Goal: Task Accomplishment & Management: Use online tool/utility

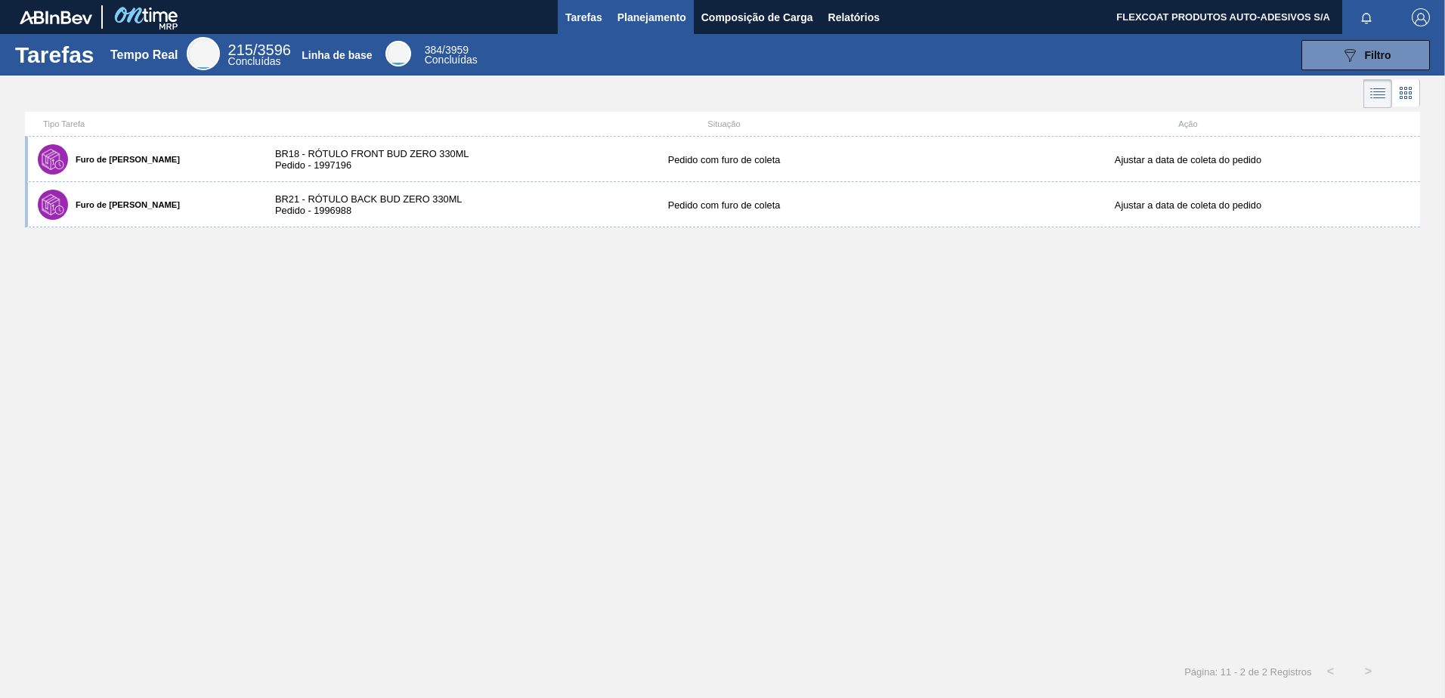
click at [618, 16] on span "Planejamento" at bounding box center [651, 17] width 69 height 18
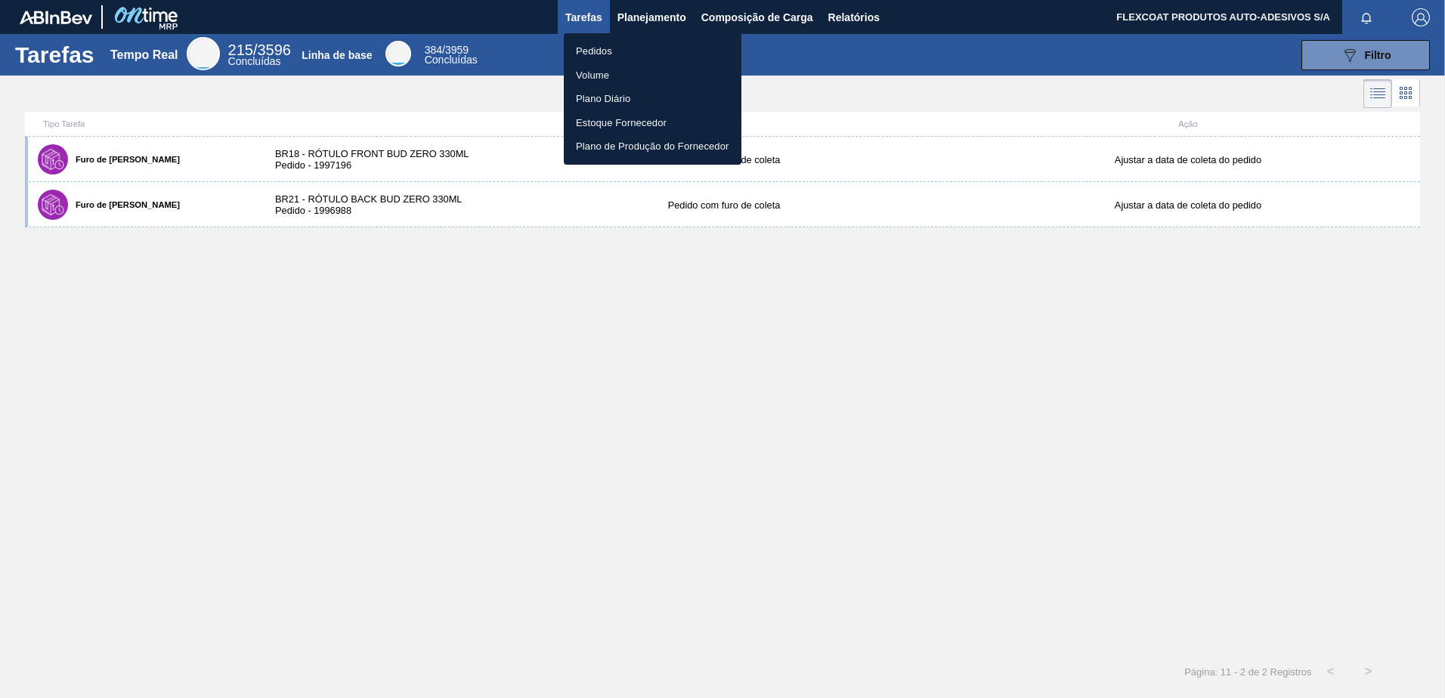
click at [596, 51] on li "Pedidos" at bounding box center [653, 51] width 178 height 24
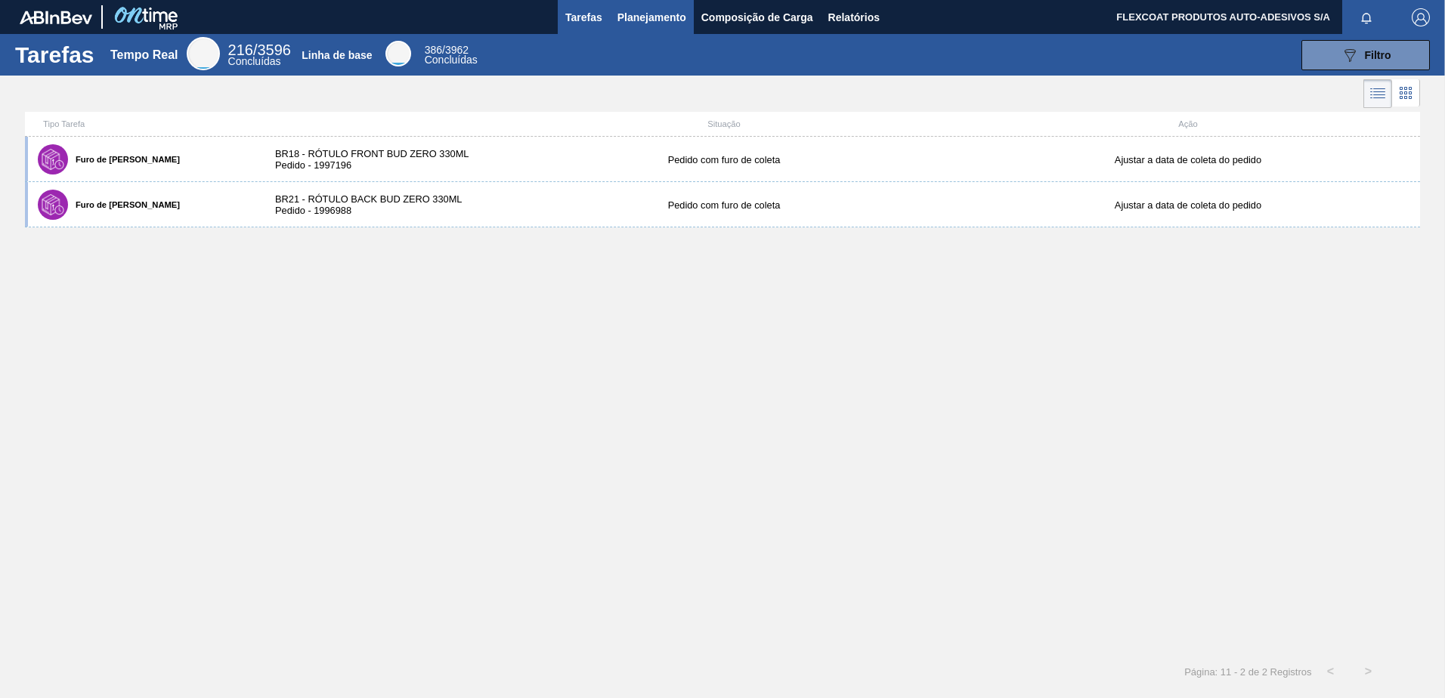
click at [621, 15] on span "Planejamento" at bounding box center [651, 17] width 69 height 18
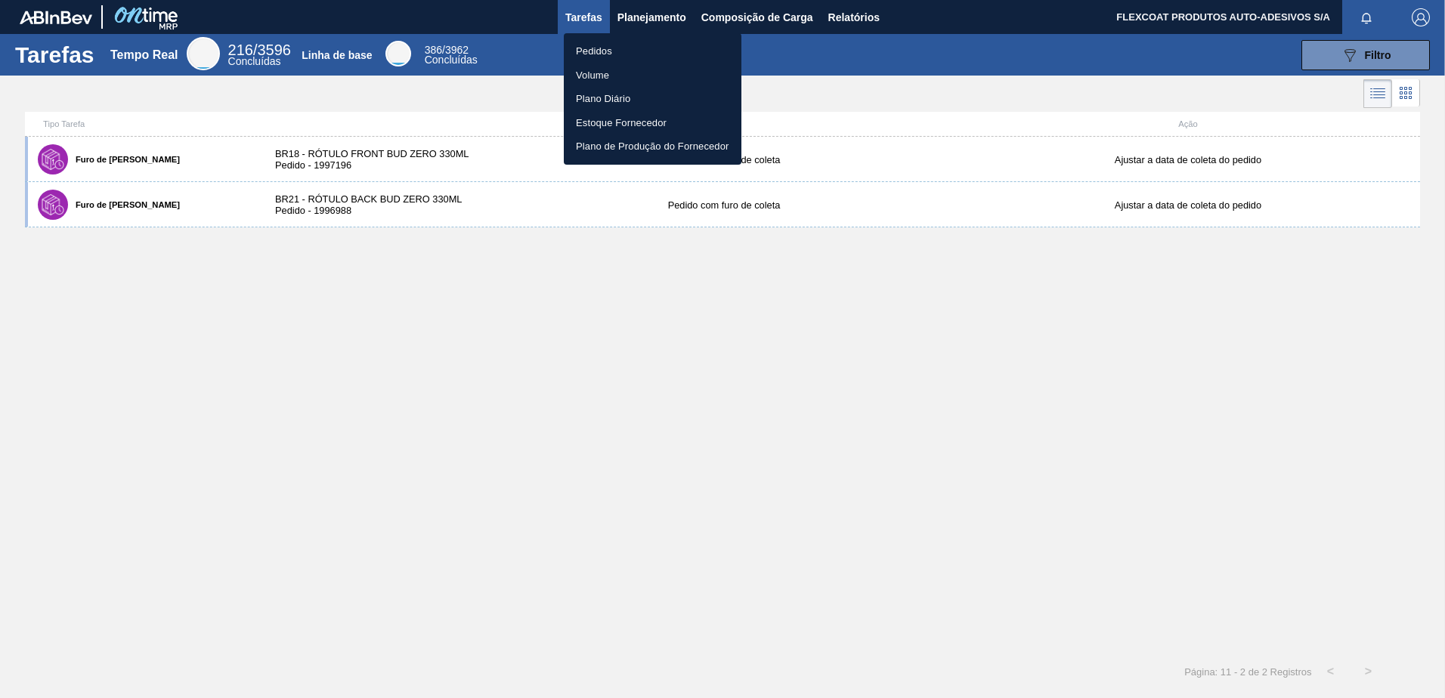
click at [604, 43] on li "Pedidos" at bounding box center [653, 51] width 178 height 24
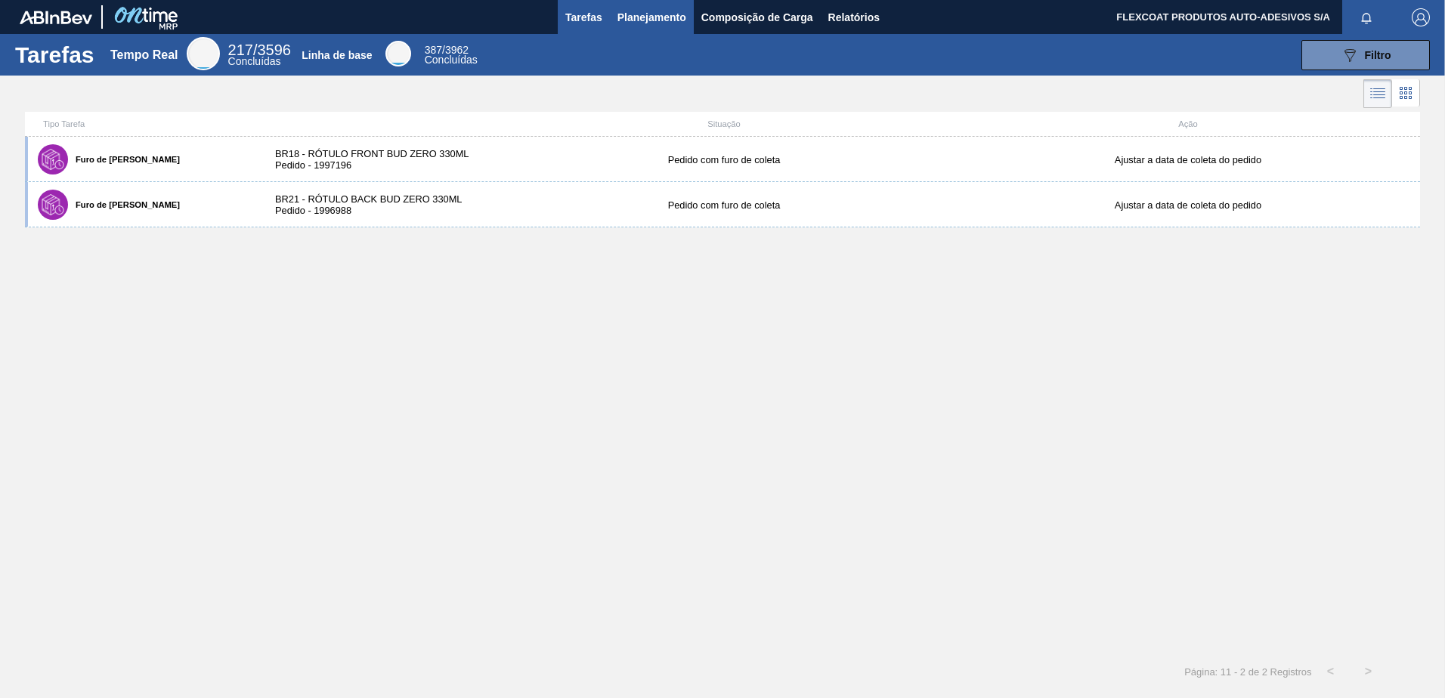
click at [624, 13] on span "Planejamento" at bounding box center [651, 17] width 69 height 18
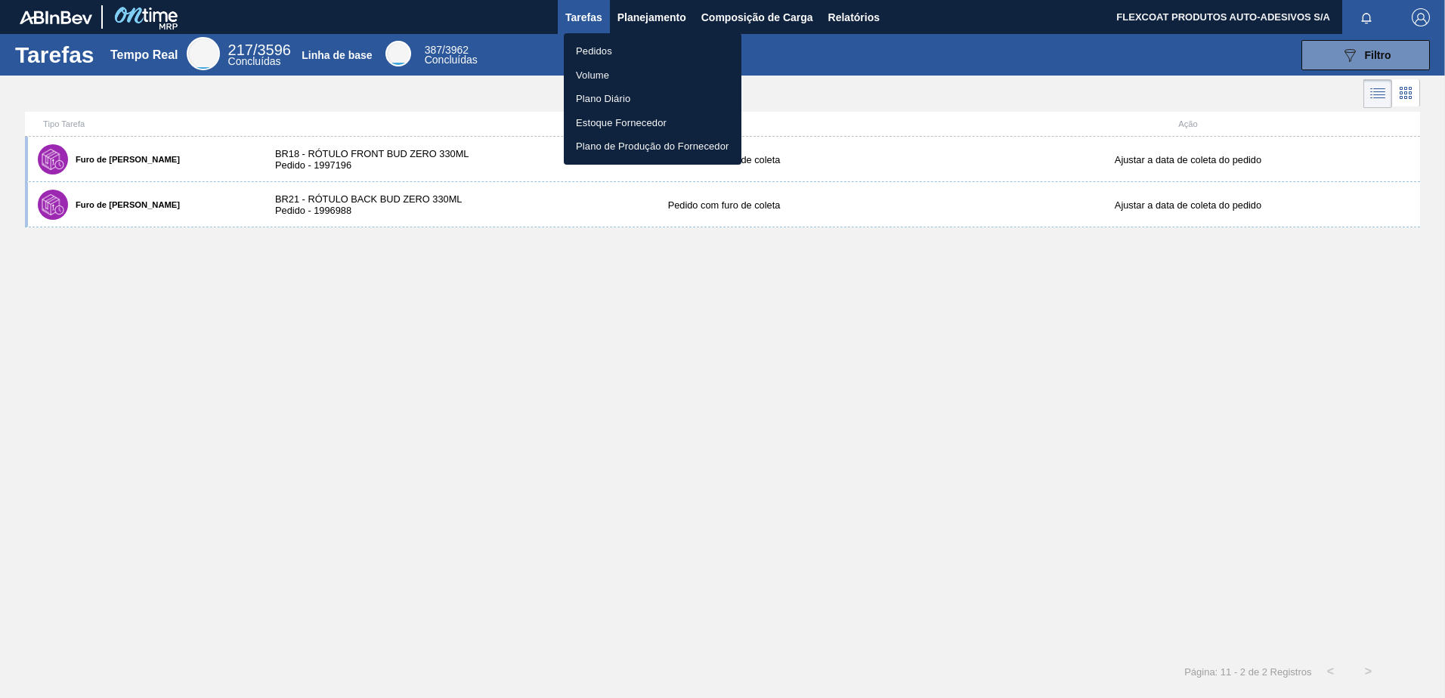
click at [592, 52] on li "Pedidos" at bounding box center [653, 51] width 178 height 24
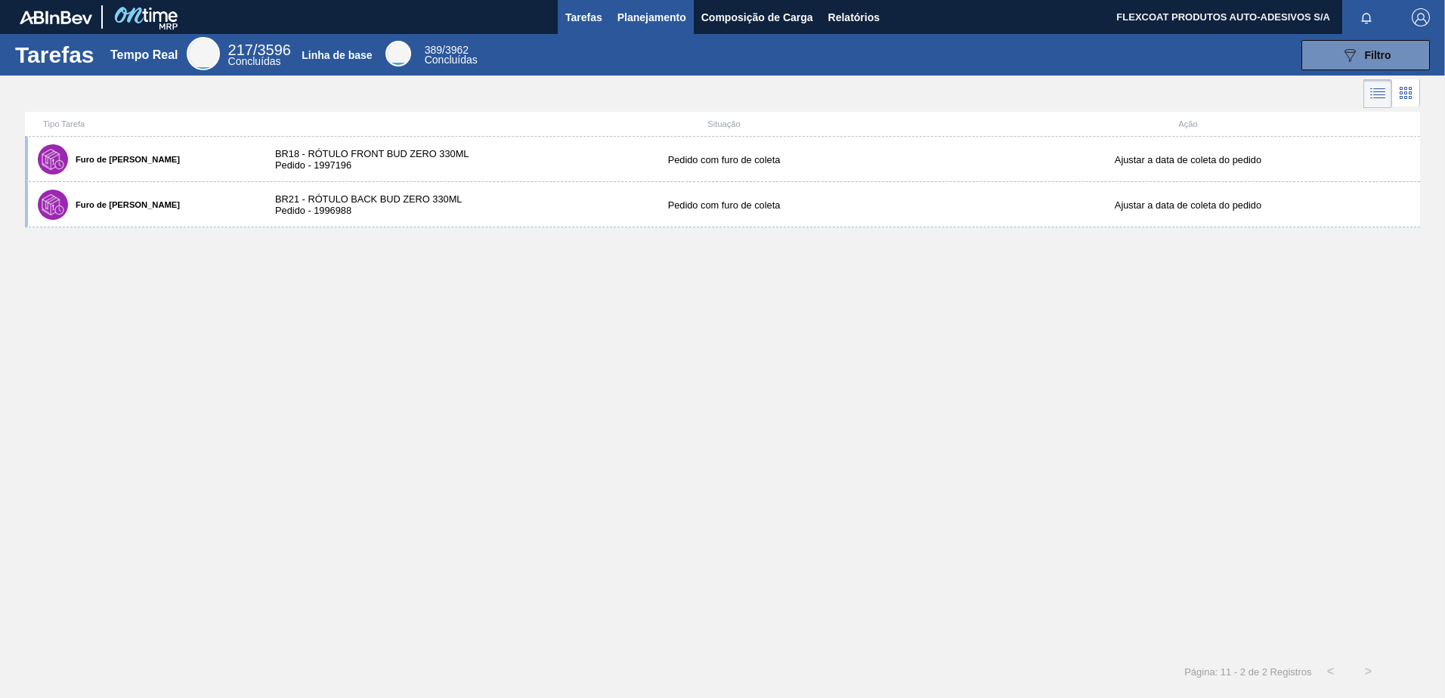
click at [621, 13] on span "Planejamento" at bounding box center [651, 17] width 69 height 18
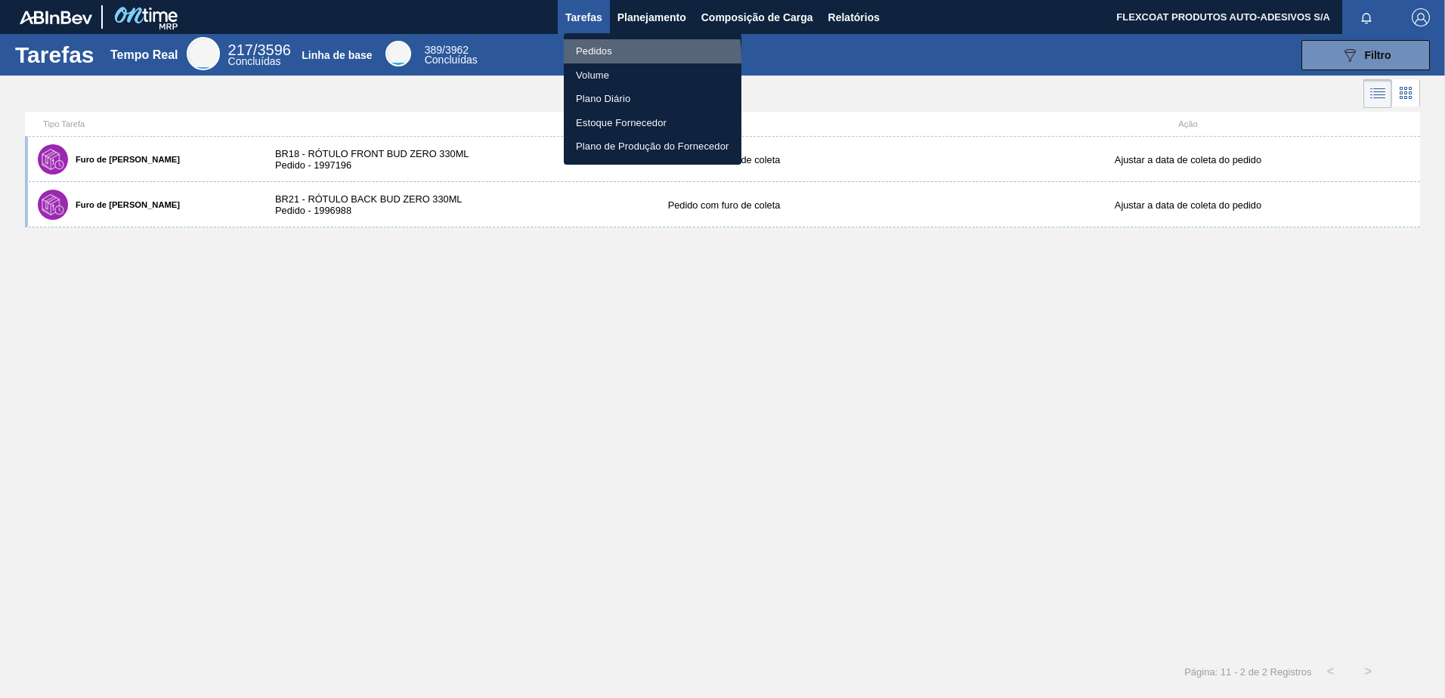
click at [596, 57] on li "Pedidos" at bounding box center [653, 51] width 178 height 24
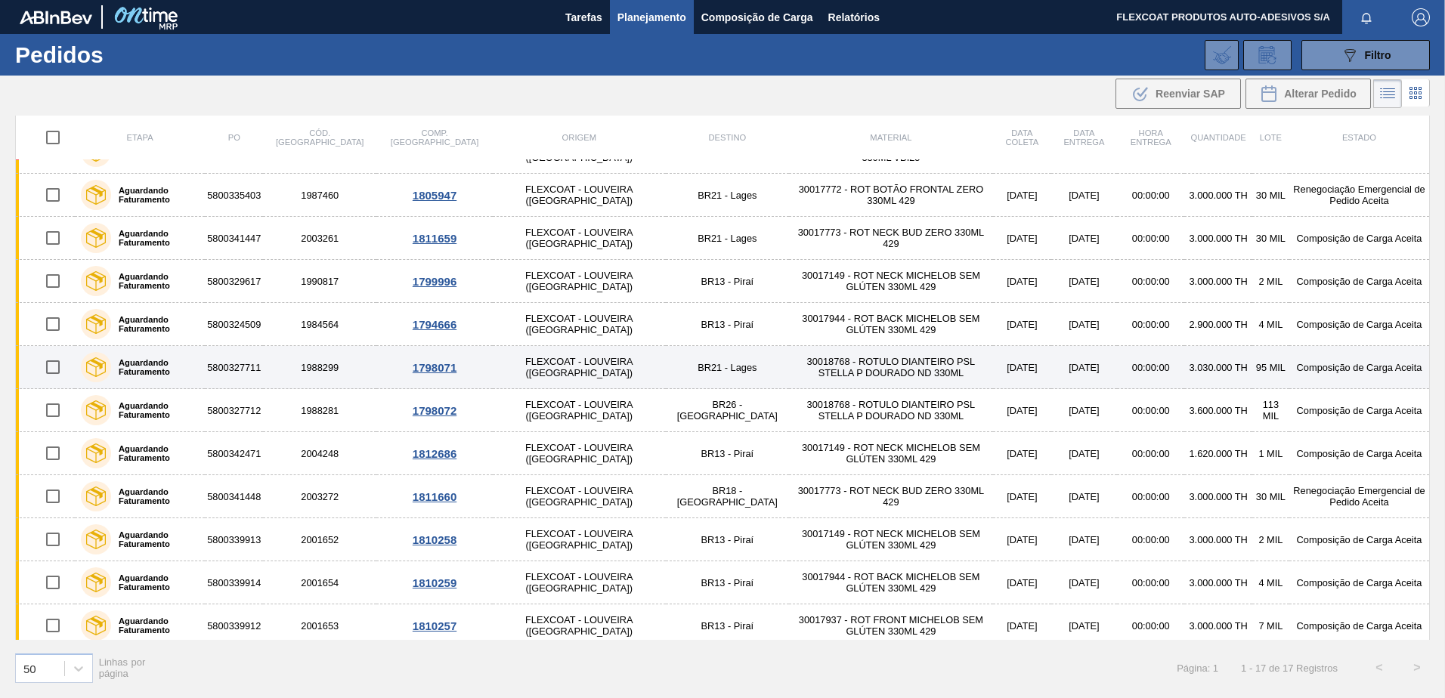
scroll to position [253, 0]
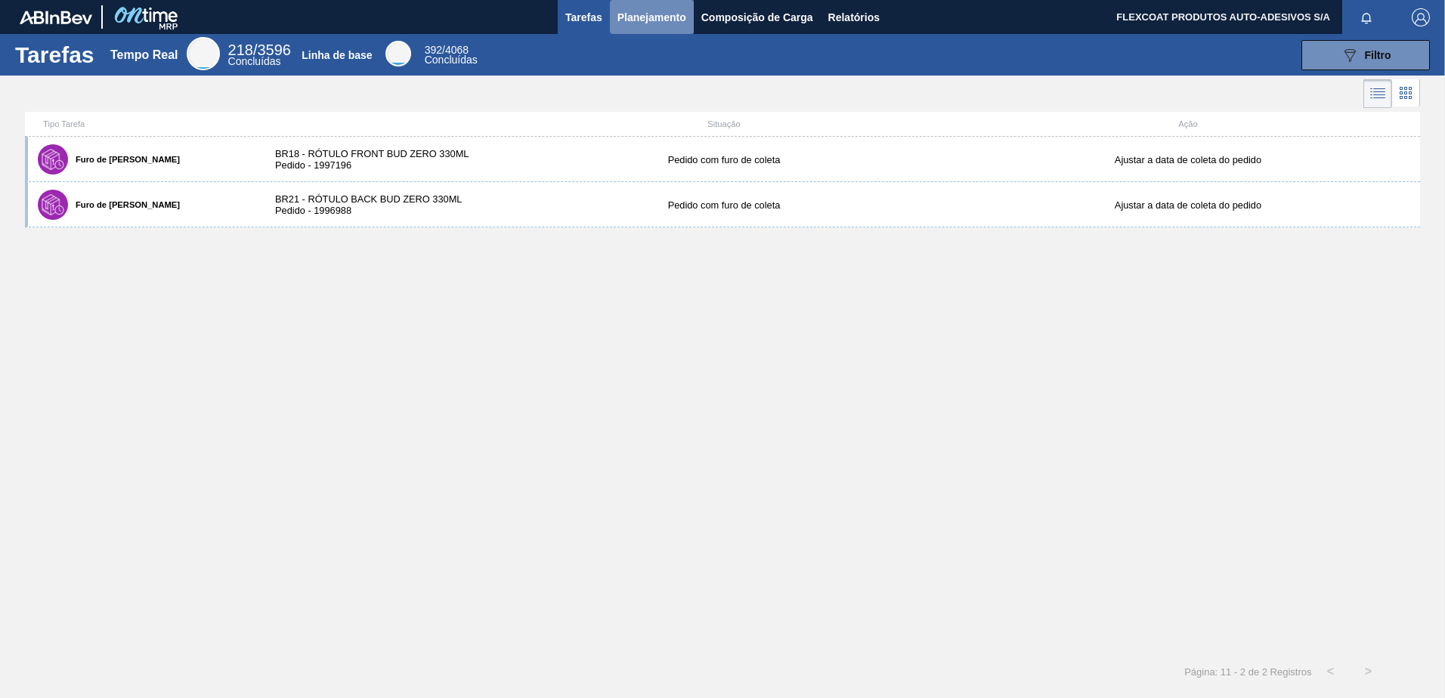
click at [621, 14] on span "Planejamento" at bounding box center [651, 17] width 69 height 18
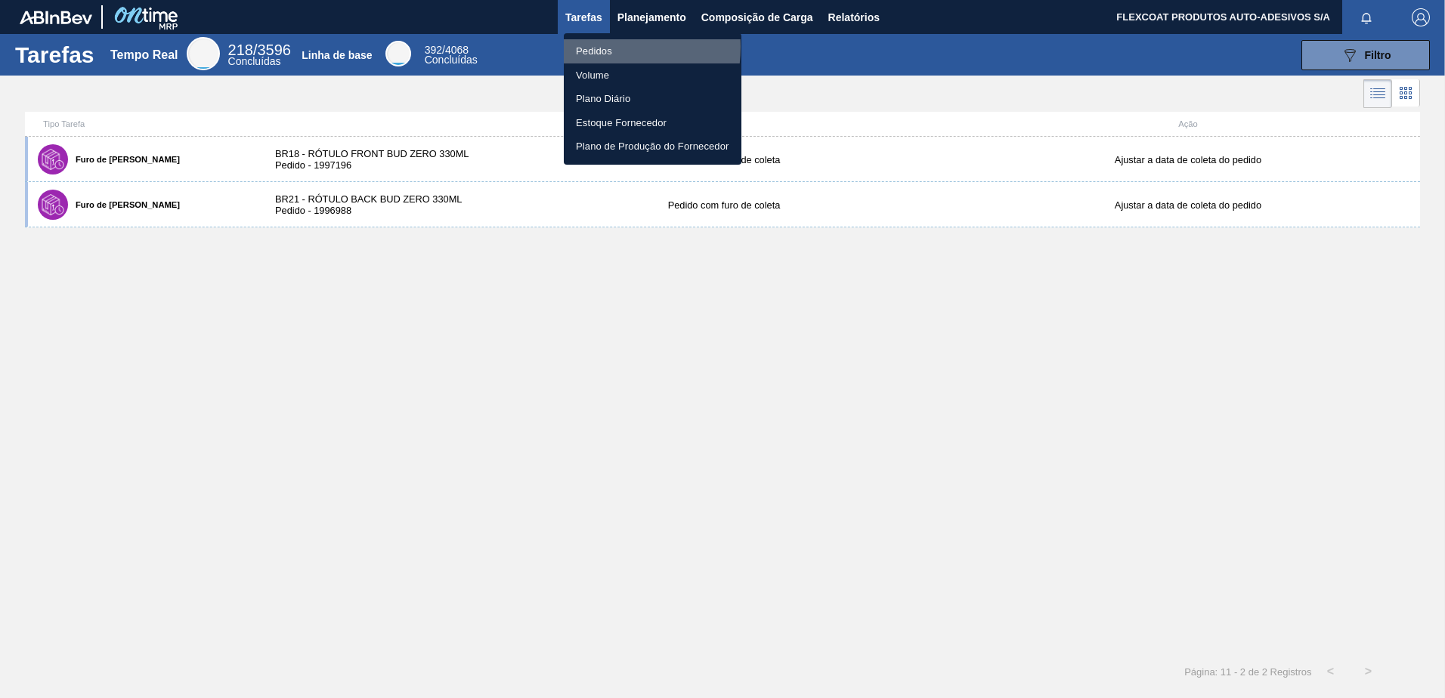
click at [591, 47] on li "Pedidos" at bounding box center [653, 51] width 178 height 24
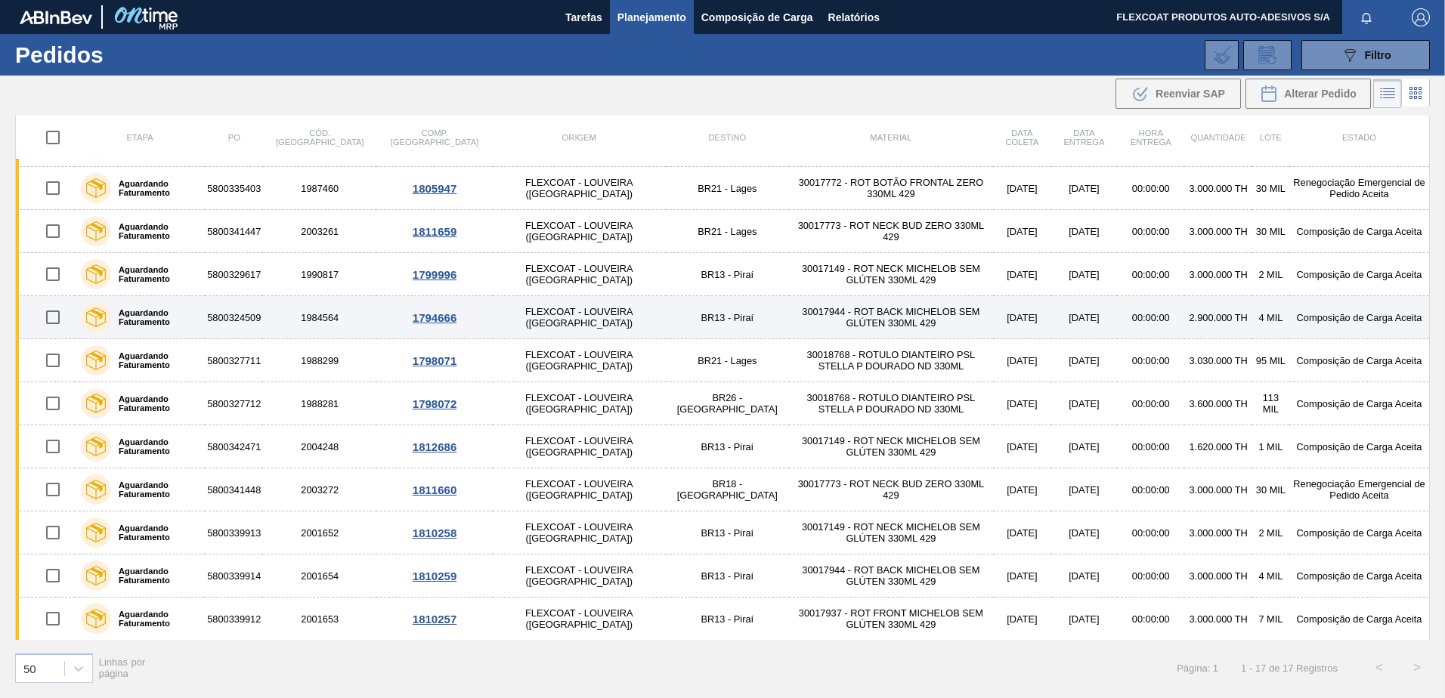
scroll to position [253, 0]
